Goal: Transaction & Acquisition: Purchase product/service

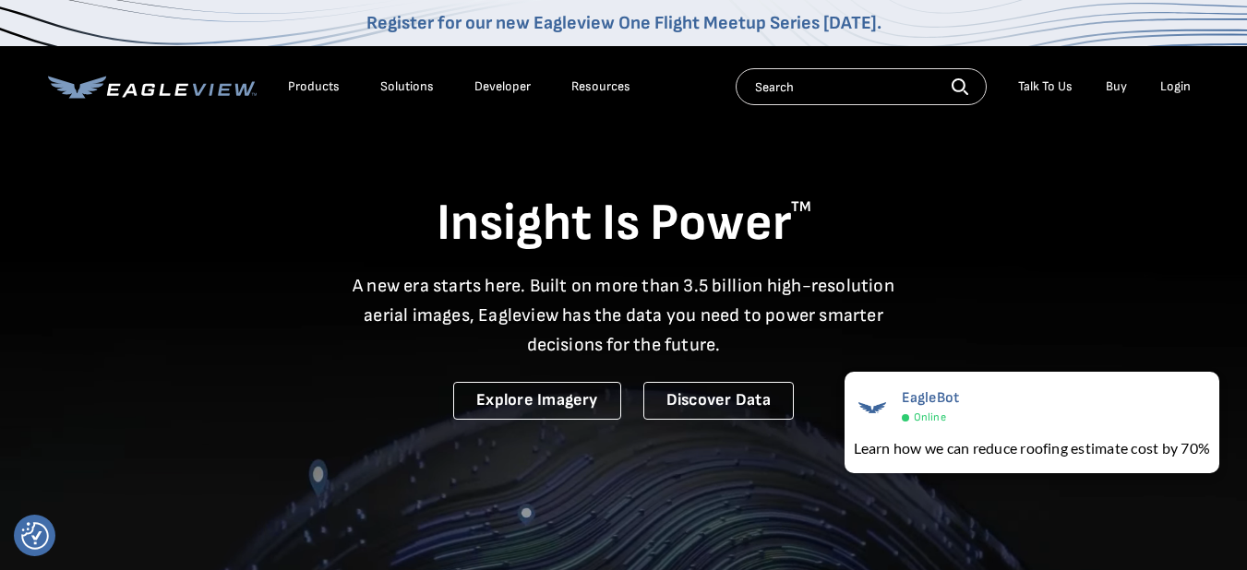
click at [1189, 82] on div "Login" at bounding box center [1175, 86] width 30 height 17
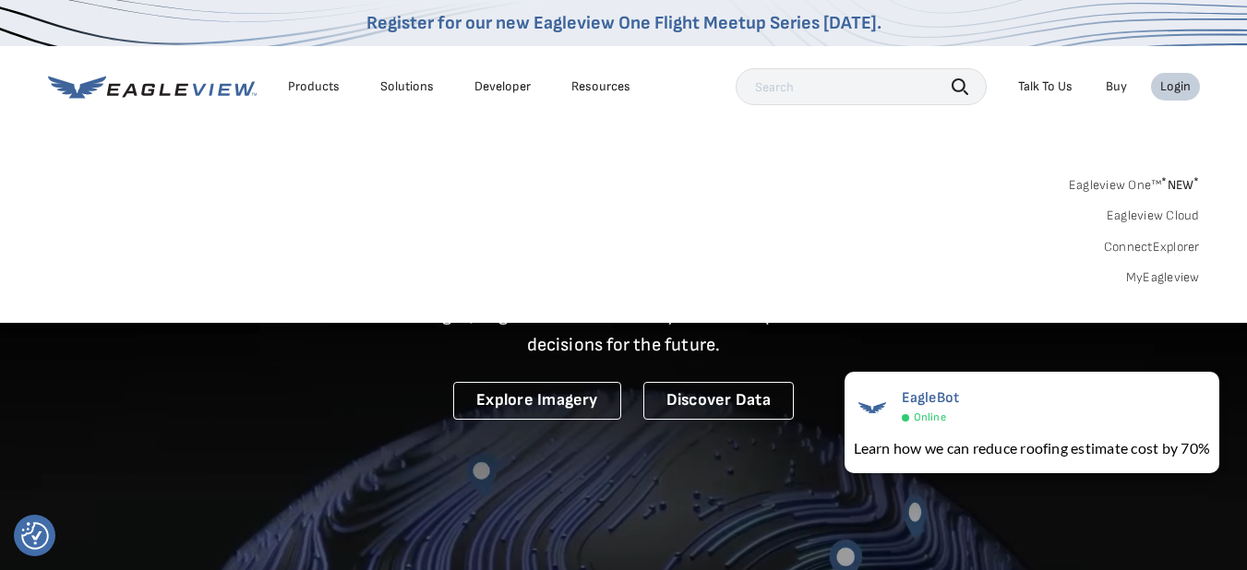
click at [1180, 90] on div "Login" at bounding box center [1175, 86] width 30 height 17
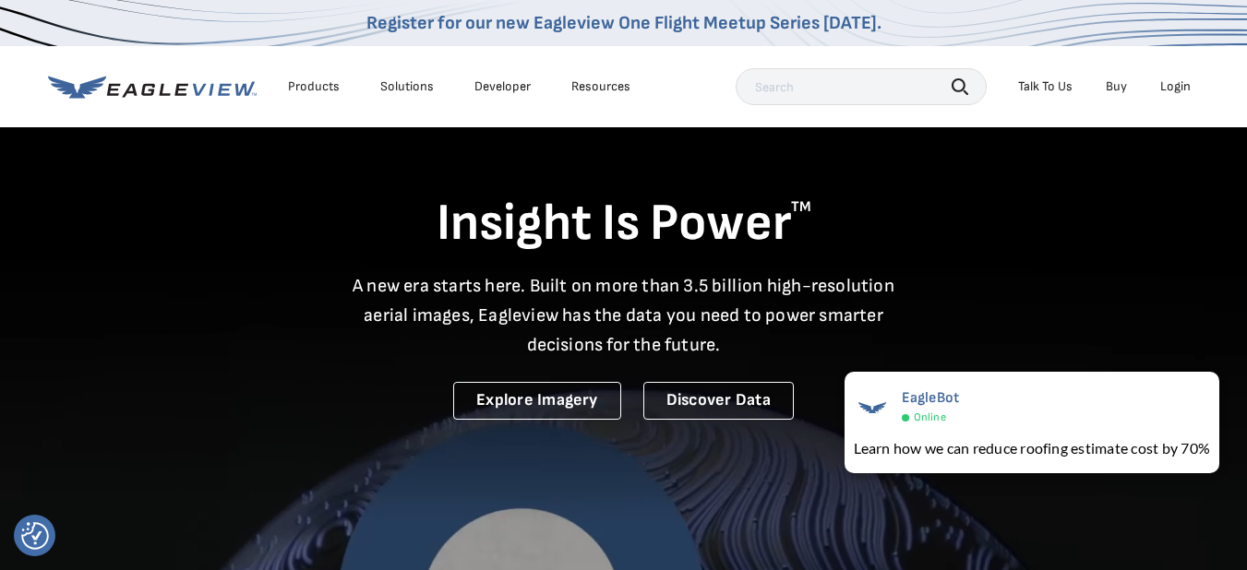
click at [1180, 90] on div "Login" at bounding box center [1175, 86] width 30 height 17
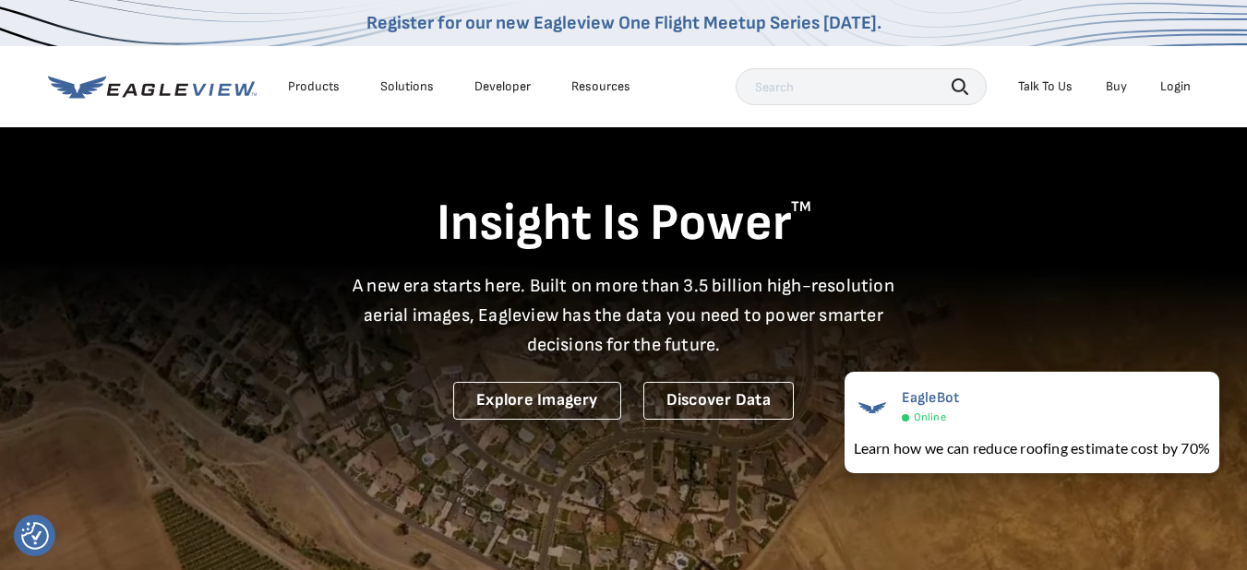
click at [1191, 90] on li "Login" at bounding box center [1175, 87] width 49 height 28
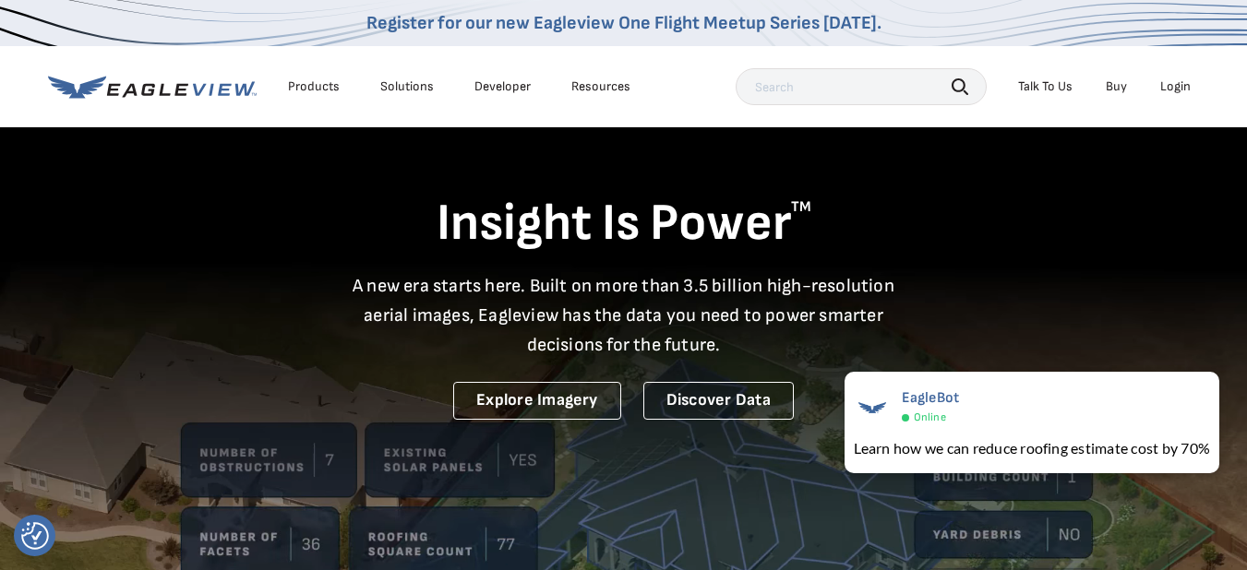
click at [1183, 87] on div "Login" at bounding box center [1175, 86] width 30 height 17
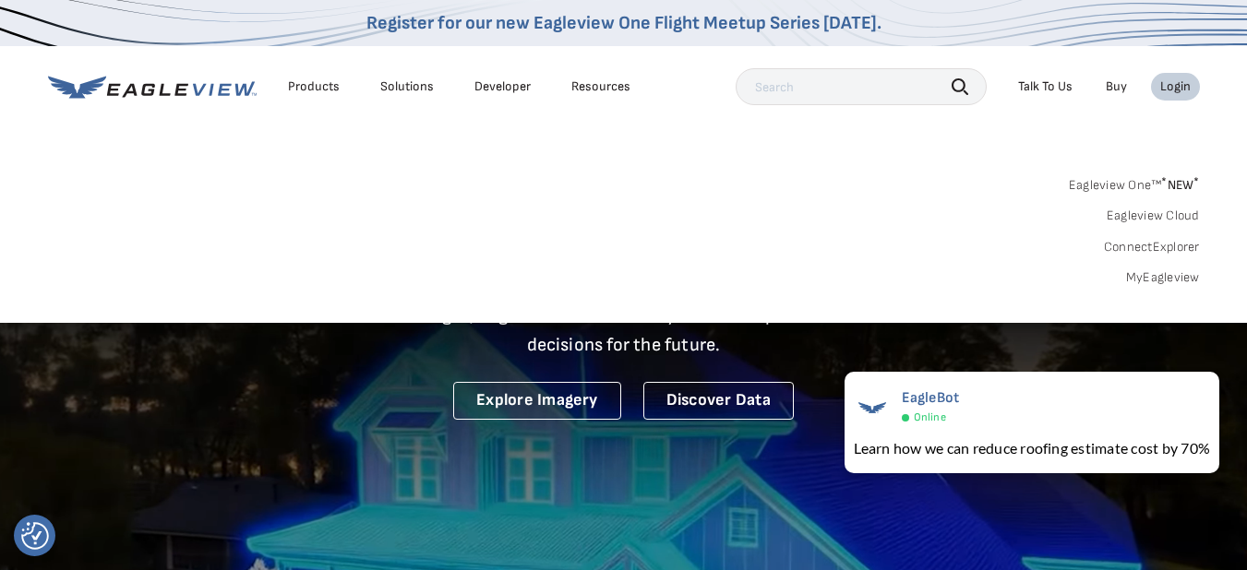
click at [1157, 279] on link "MyEagleview" at bounding box center [1163, 278] width 74 height 17
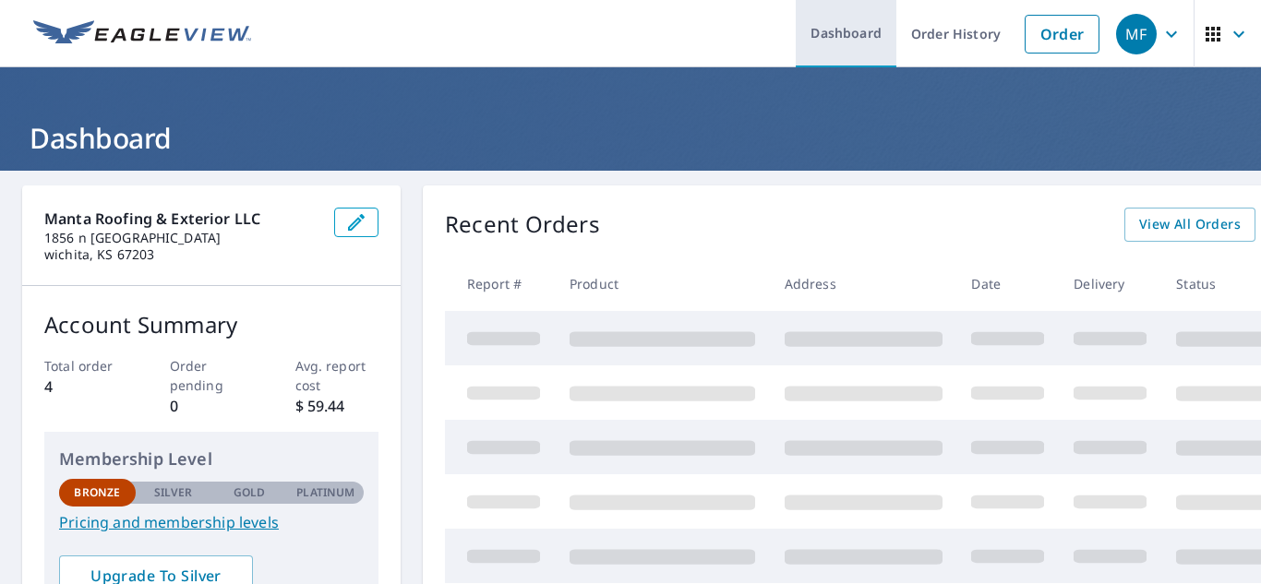
click at [810, 36] on link "Dashboard" at bounding box center [846, 33] width 101 height 67
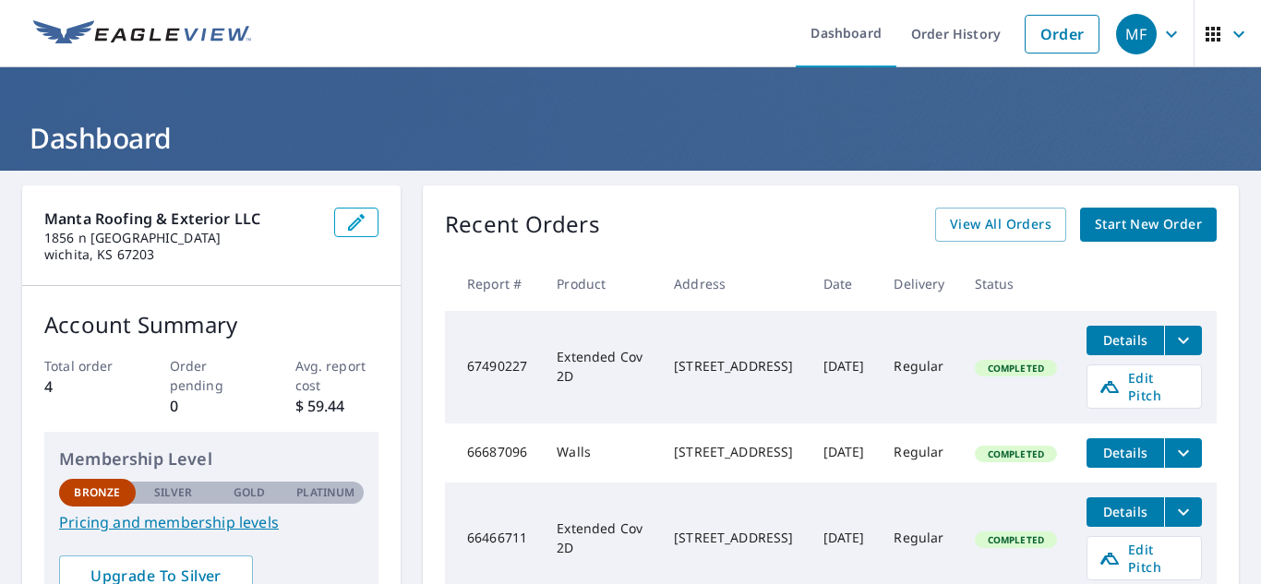
click at [1084, 211] on link "Start New Order" at bounding box center [1148, 225] width 137 height 34
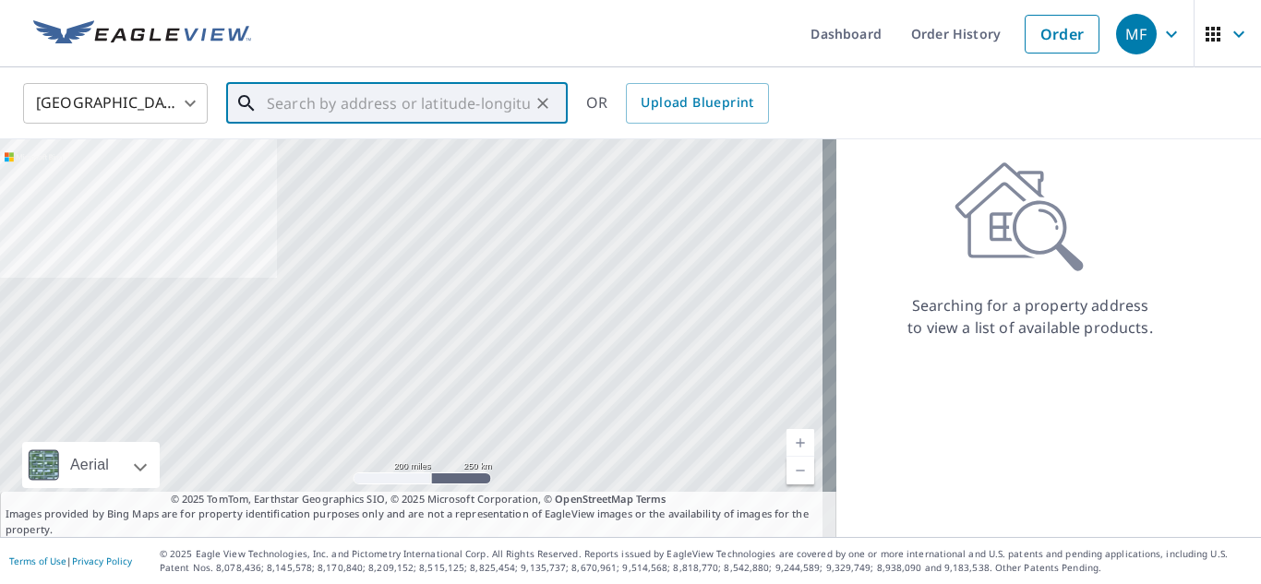
click at [474, 90] on input "text" at bounding box center [398, 104] width 263 height 52
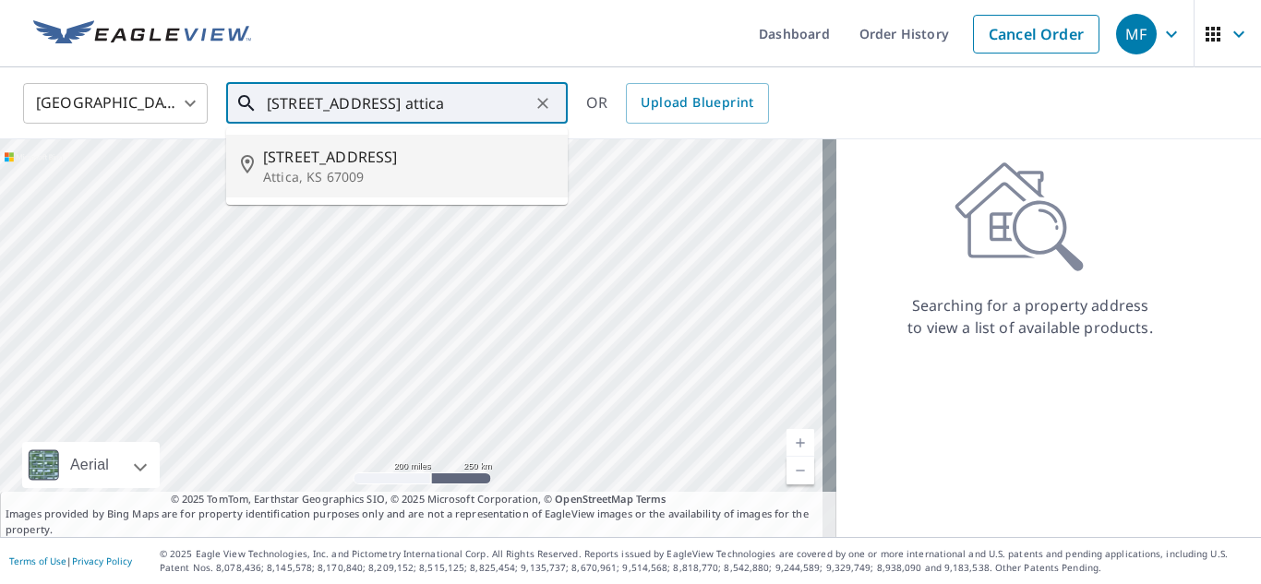
click at [399, 161] on span "[STREET_ADDRESS]" at bounding box center [408, 157] width 290 height 22
type input "[STREET_ADDRESS]"
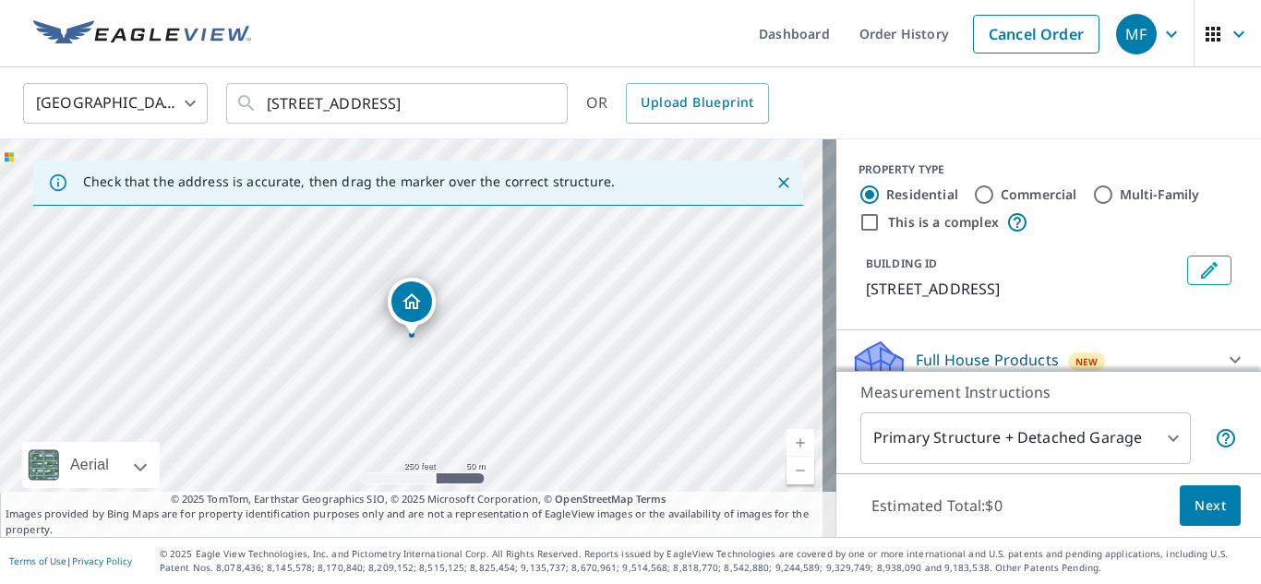
click at [778, 186] on icon "Close" at bounding box center [783, 182] width 11 height 11
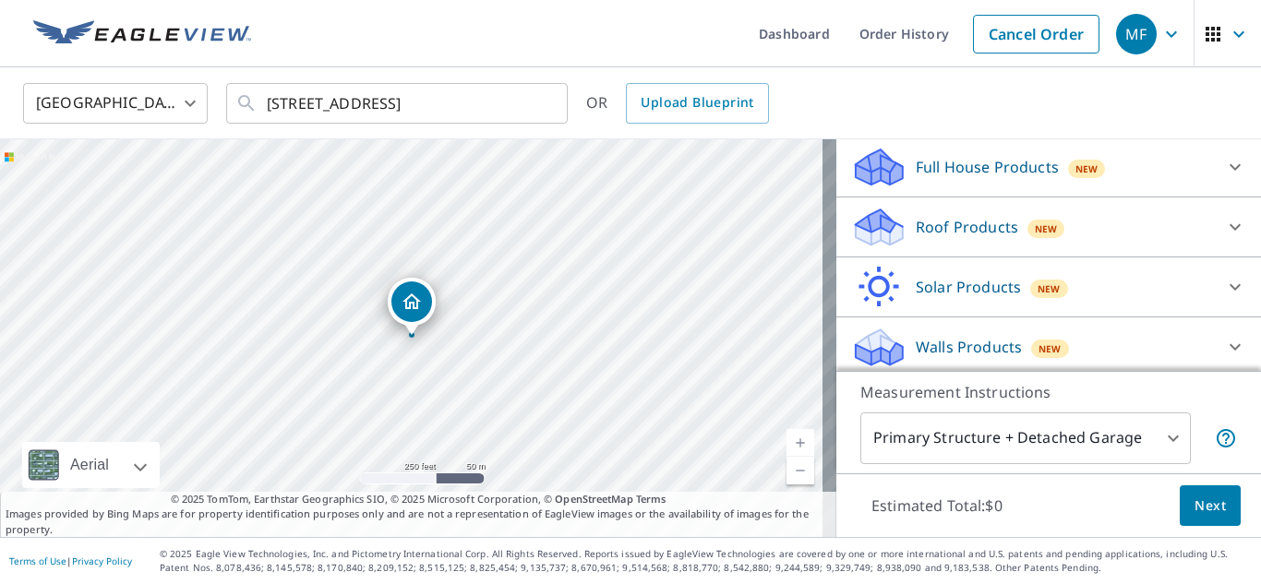
scroll to position [198, 0]
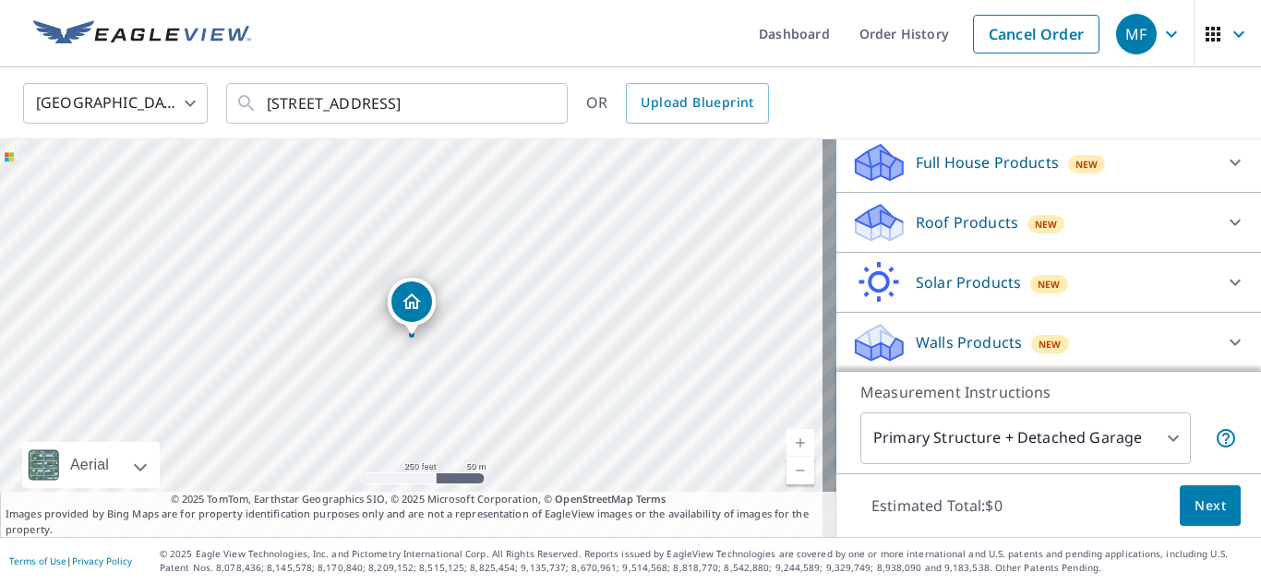
click at [1078, 217] on div "Roof Products New" at bounding box center [1032, 222] width 362 height 43
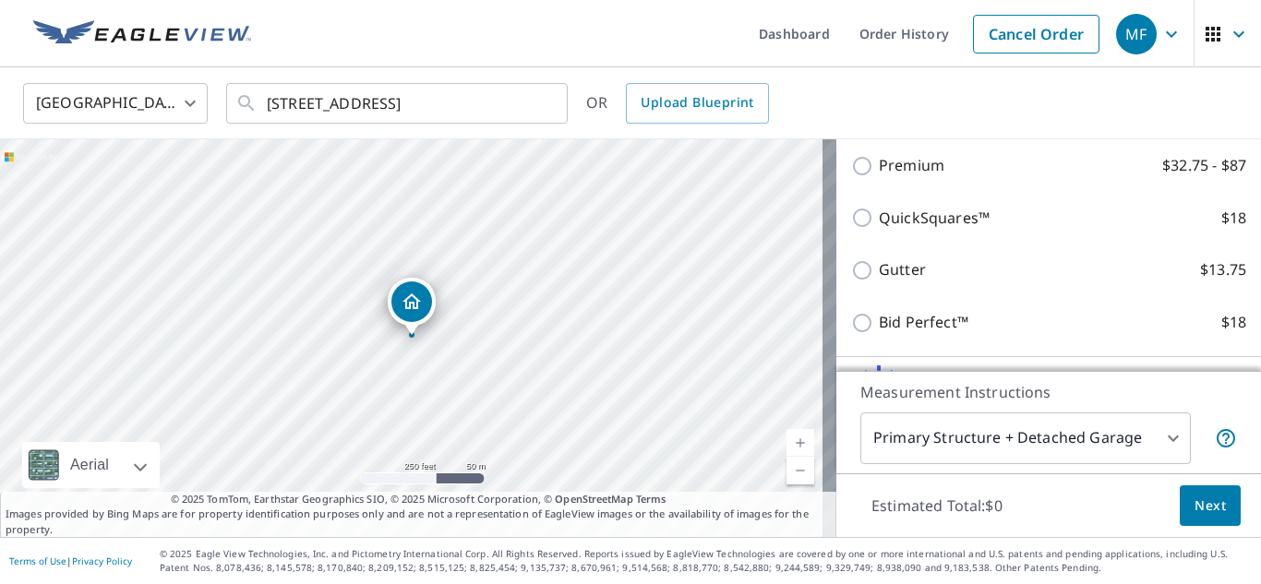
scroll to position [299, 0]
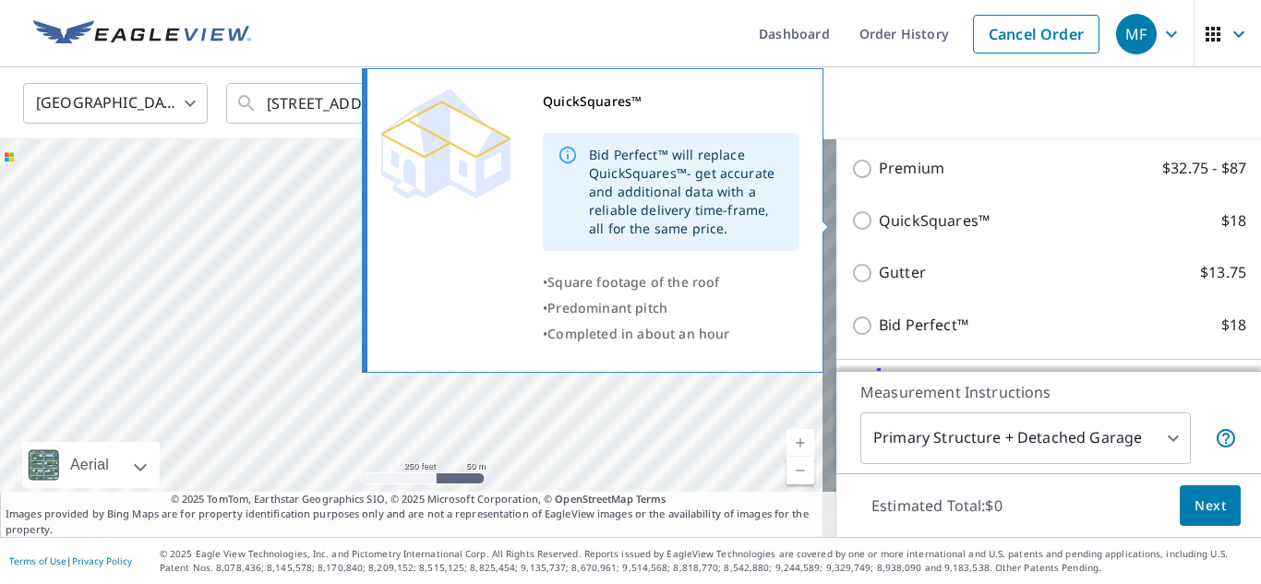
click at [892, 213] on p "QuickSquares™" at bounding box center [934, 221] width 111 height 23
click at [879, 213] on input "QuickSquares™ $18" at bounding box center [865, 221] width 28 height 22
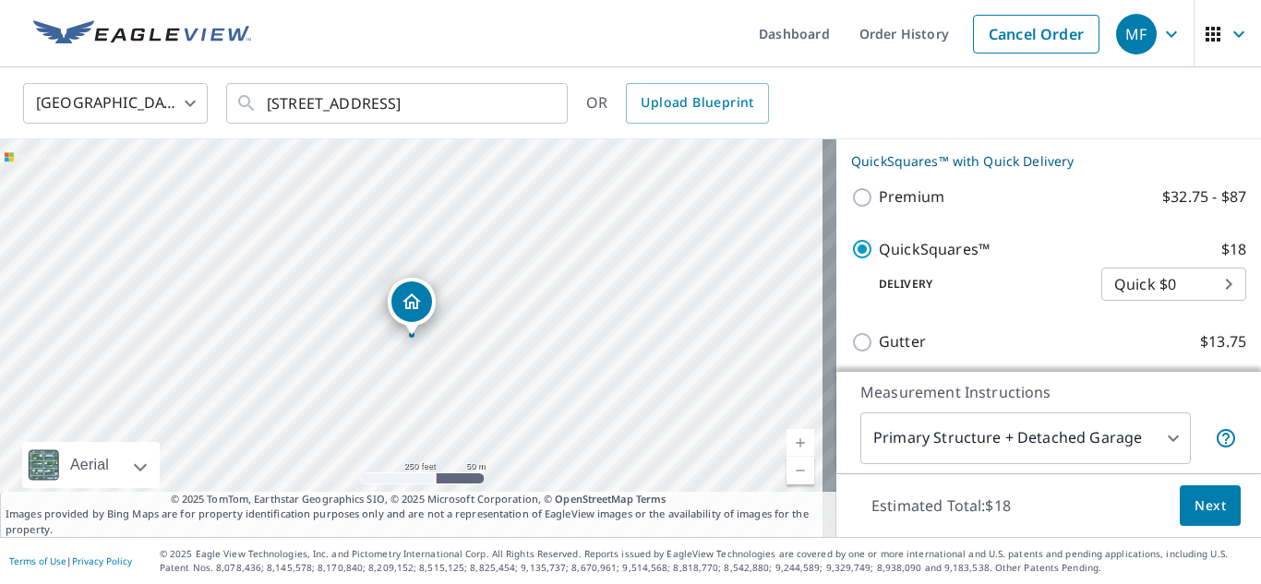
click at [1157, 294] on body "MF MF Dashboard Order History Cancel Order MF [GEOGRAPHIC_DATA] [GEOGRAPHIC_DAT…" at bounding box center [630, 292] width 1261 height 584
click at [1157, 294] on li "Quick $0" at bounding box center [1146, 284] width 145 height 33
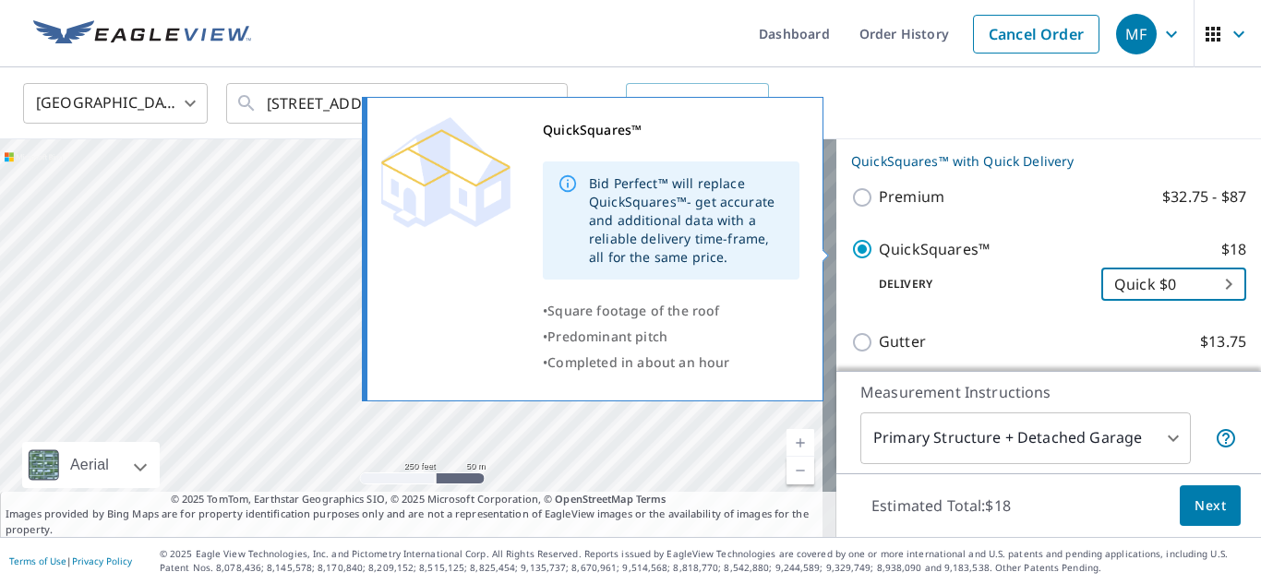
click at [1058, 246] on label "QuickSquares™ $18" at bounding box center [1062, 249] width 367 height 23
click at [879, 246] on input "QuickSquares™ $18" at bounding box center [865, 249] width 28 height 22
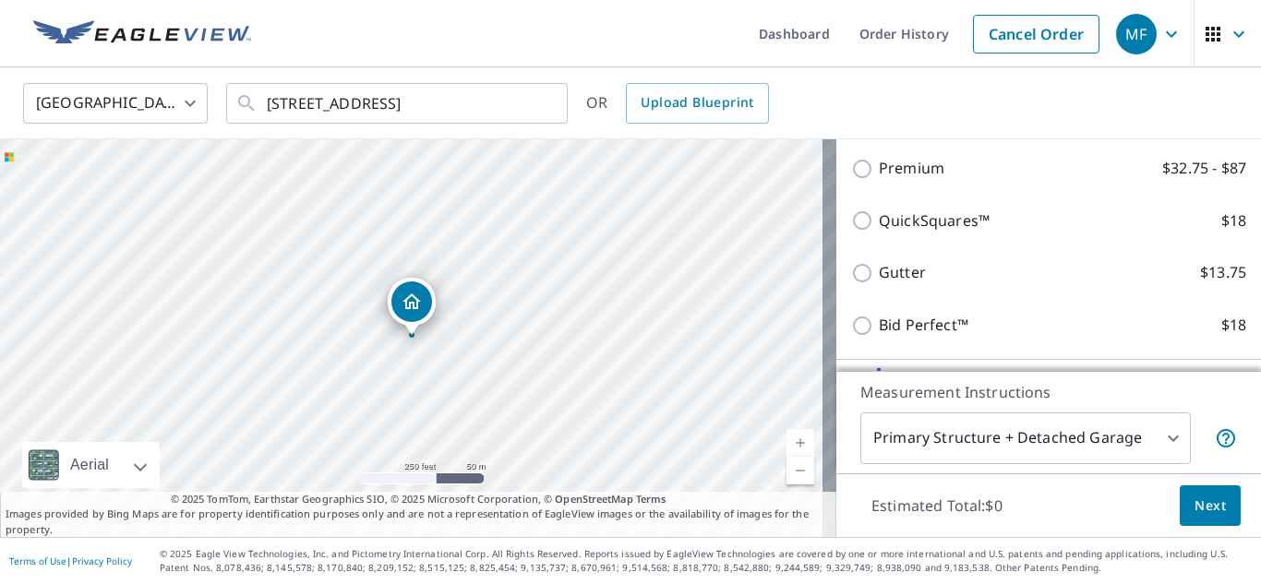
click at [1058, 246] on div "QuickSquares™ $18" at bounding box center [1048, 221] width 395 height 53
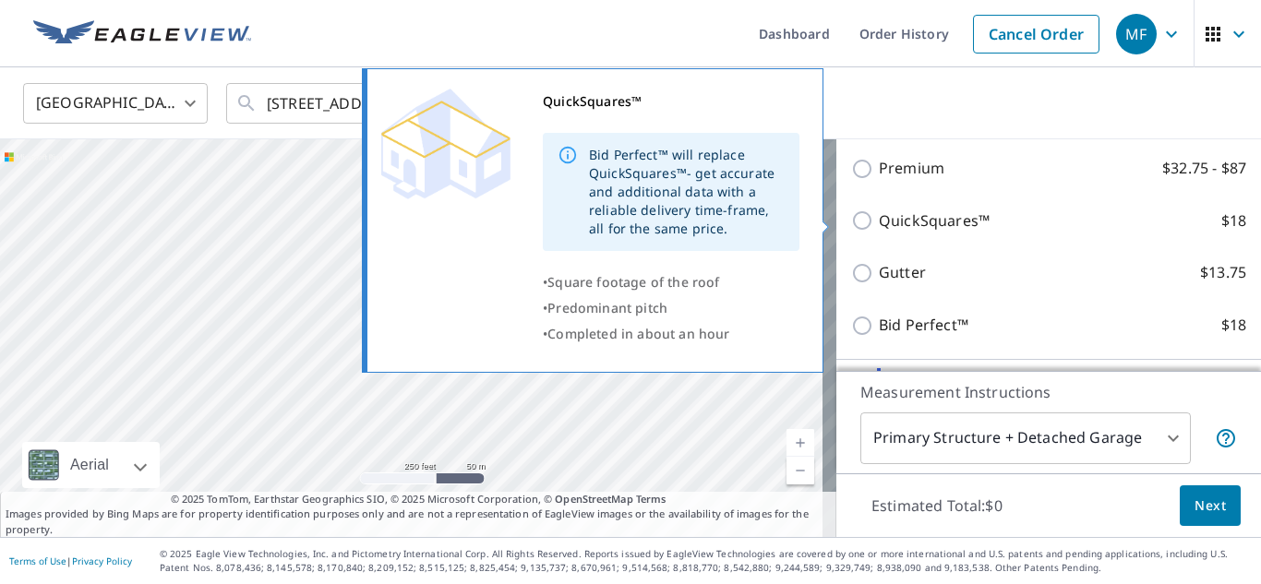
click at [914, 218] on p "QuickSquares™" at bounding box center [934, 221] width 111 height 23
click at [879, 218] on input "QuickSquares™ $18" at bounding box center [865, 221] width 28 height 22
checkbox input "true"
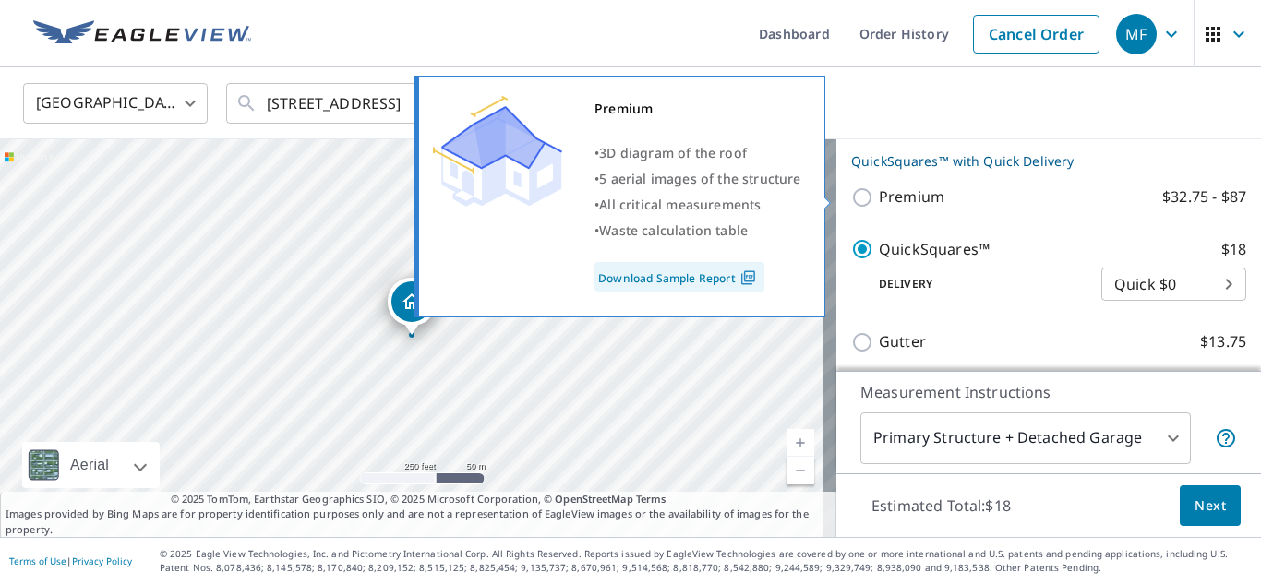
click at [920, 196] on p "Premium" at bounding box center [912, 197] width 66 height 23
click at [879, 196] on input "Premium $32.75 - $87" at bounding box center [865, 197] width 28 height 22
checkbox input "true"
checkbox input "false"
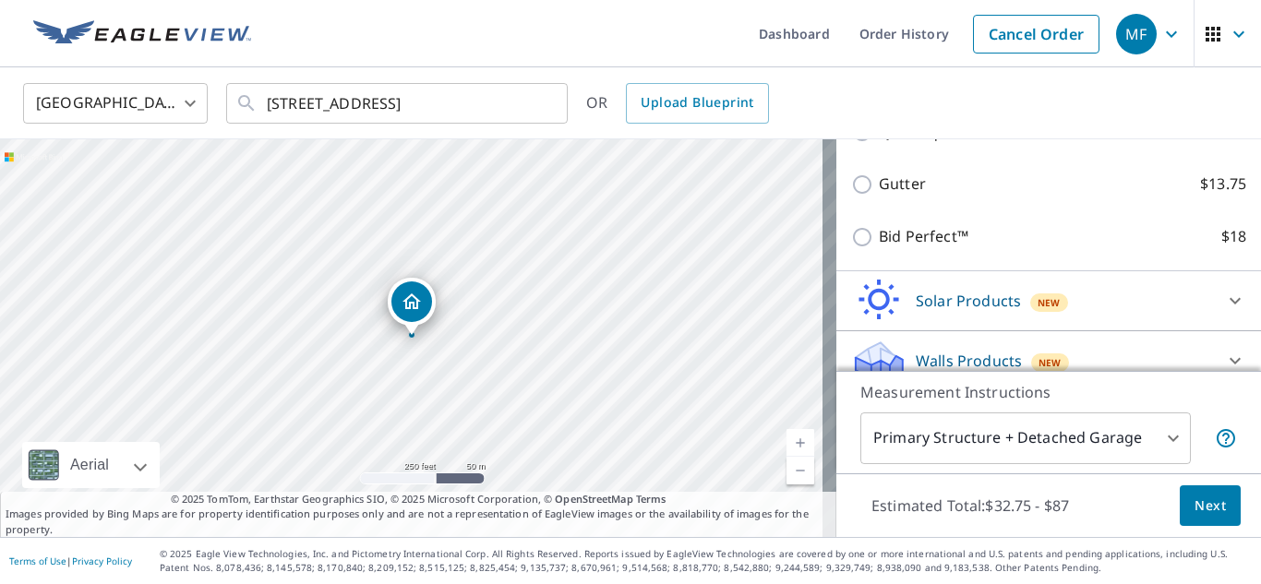
scroll to position [477, 0]
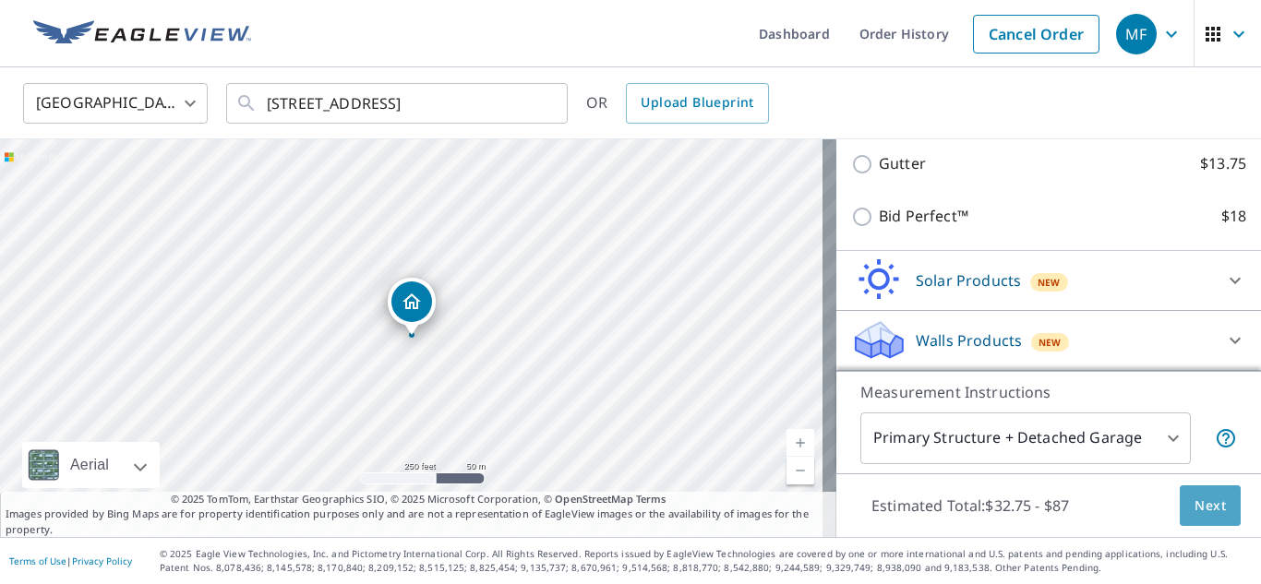
click at [1195, 513] on span "Next" at bounding box center [1210, 506] width 31 height 23
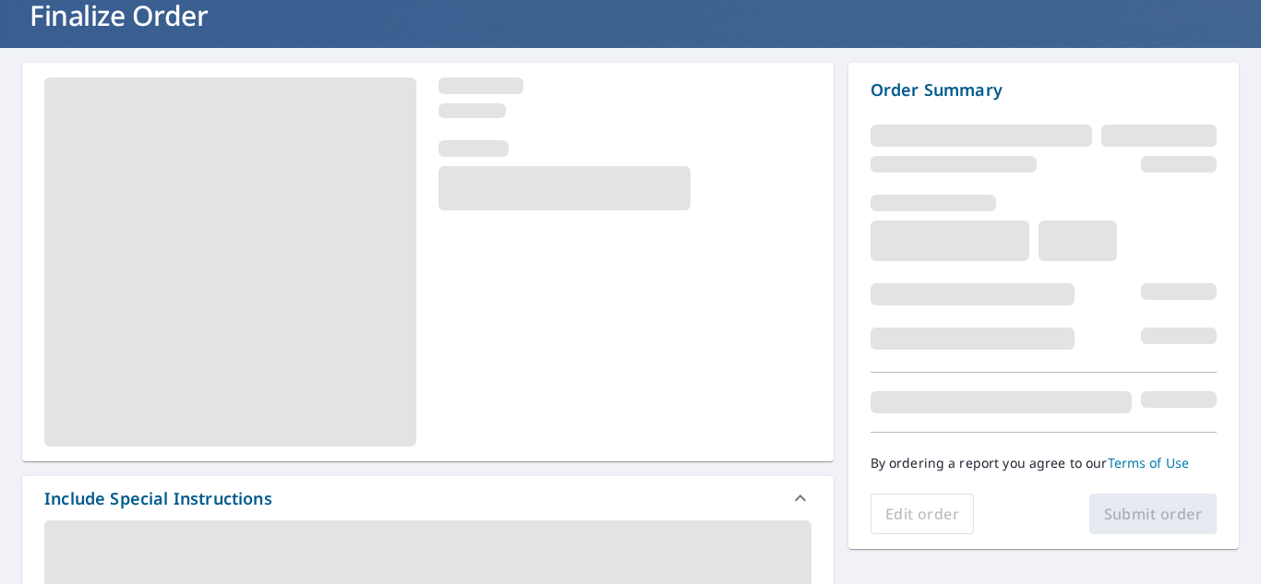
scroll to position [120, 0]
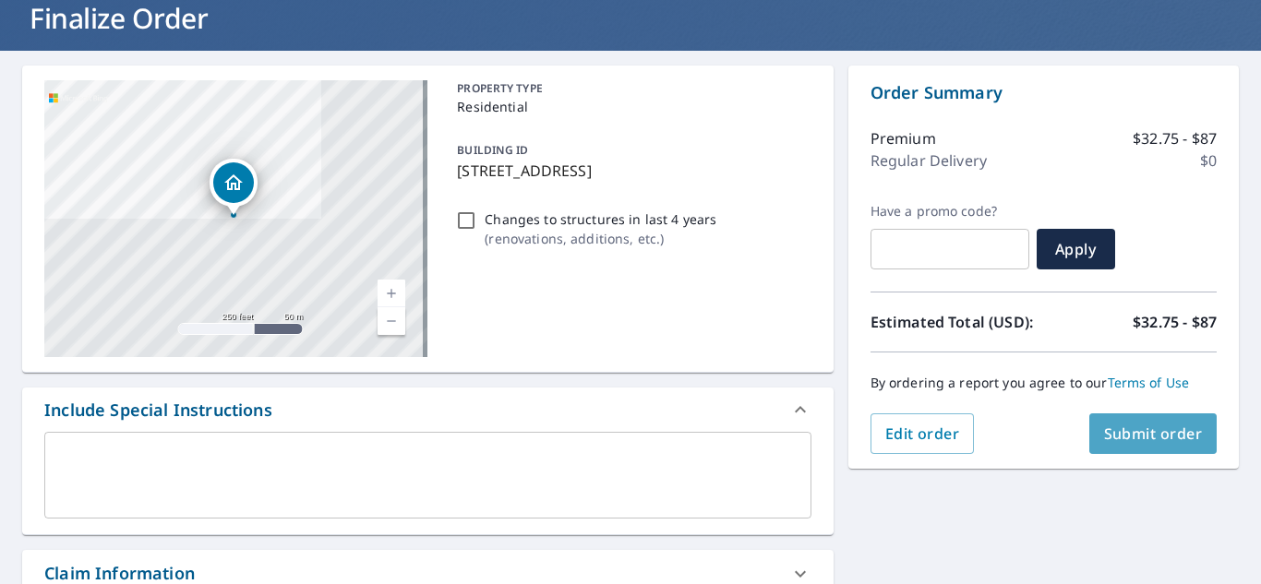
click at [1150, 415] on button "Submit order" at bounding box center [1153, 434] width 128 height 41
